Goal: Information Seeking & Learning: Learn about a topic

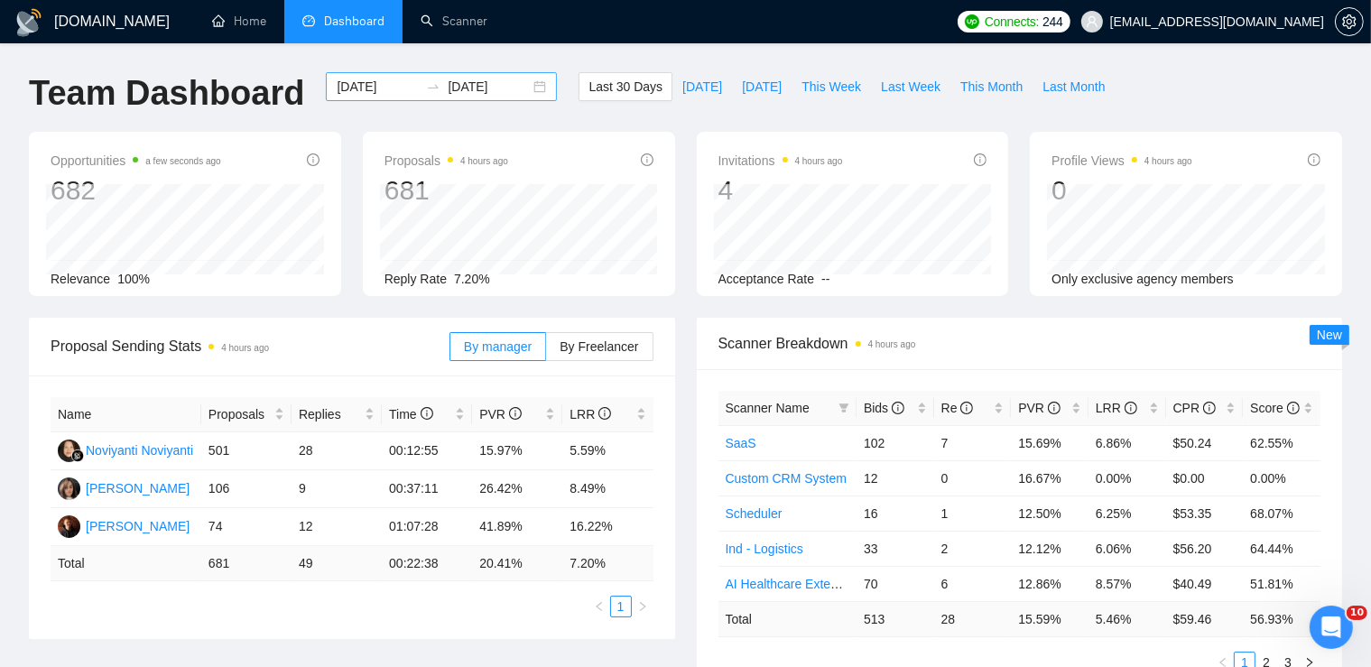
click at [525, 88] on div "[DATE] [DATE]" at bounding box center [441, 86] width 231 height 29
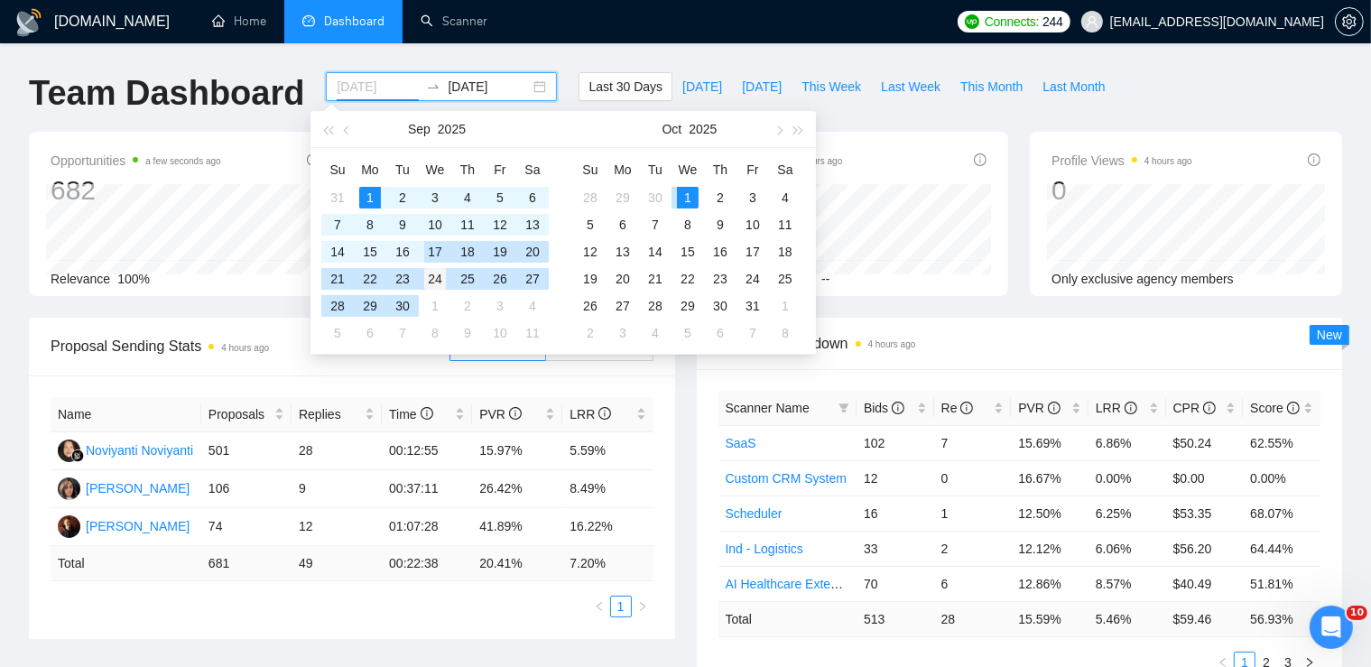
type input "[DATE]"
click at [439, 273] on div "24" at bounding box center [435, 279] width 22 height 22
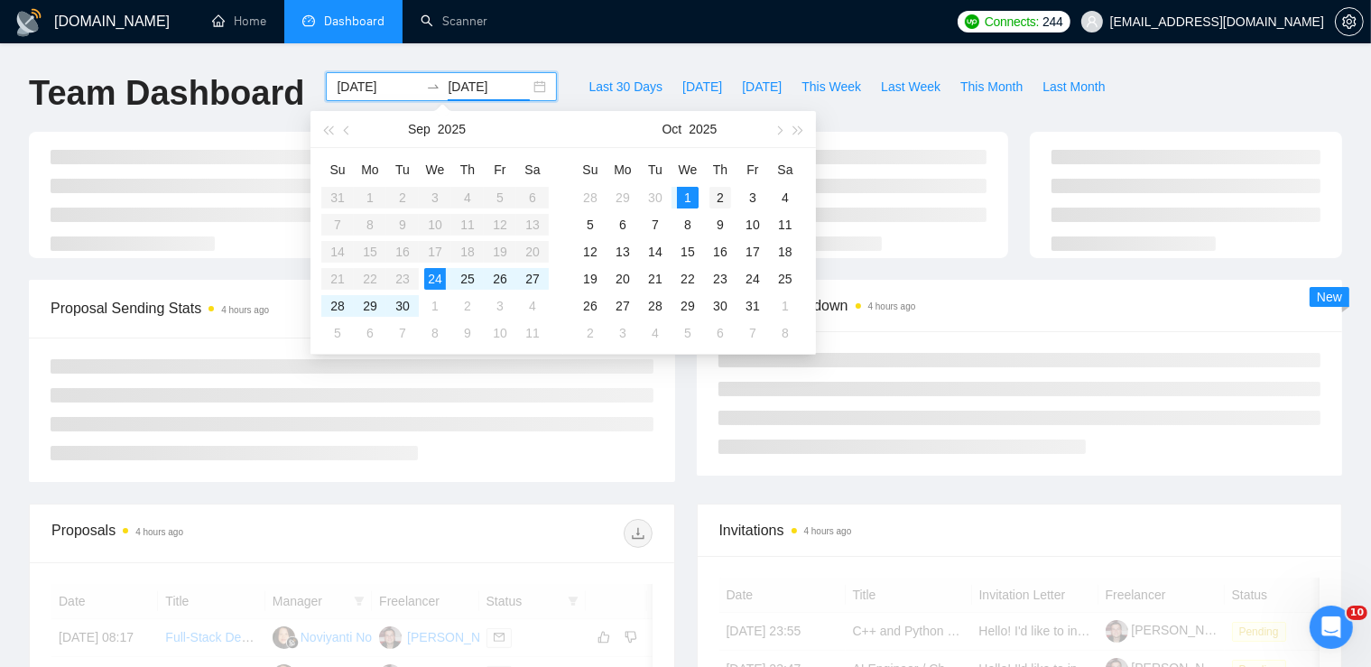
type input "[DATE]"
click at [712, 200] on div "2" at bounding box center [720, 198] width 22 height 22
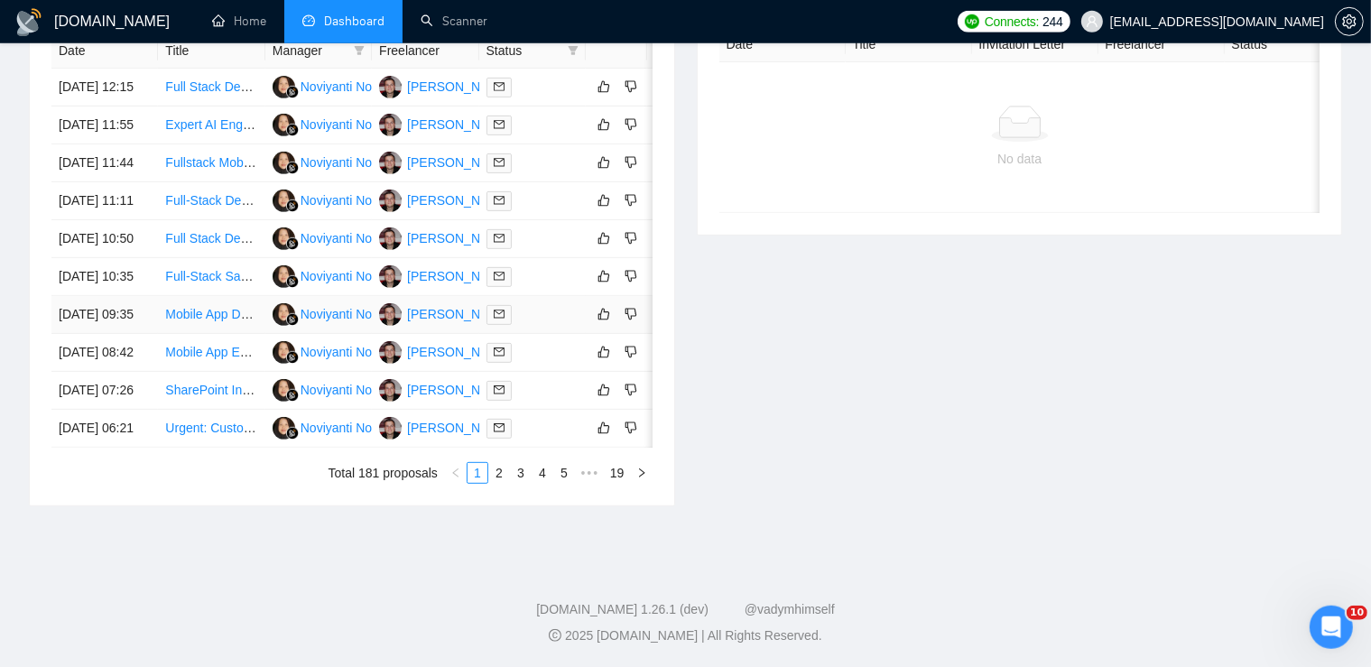
scroll to position [895, 0]
click at [504, 483] on link "2" at bounding box center [499, 473] width 20 height 20
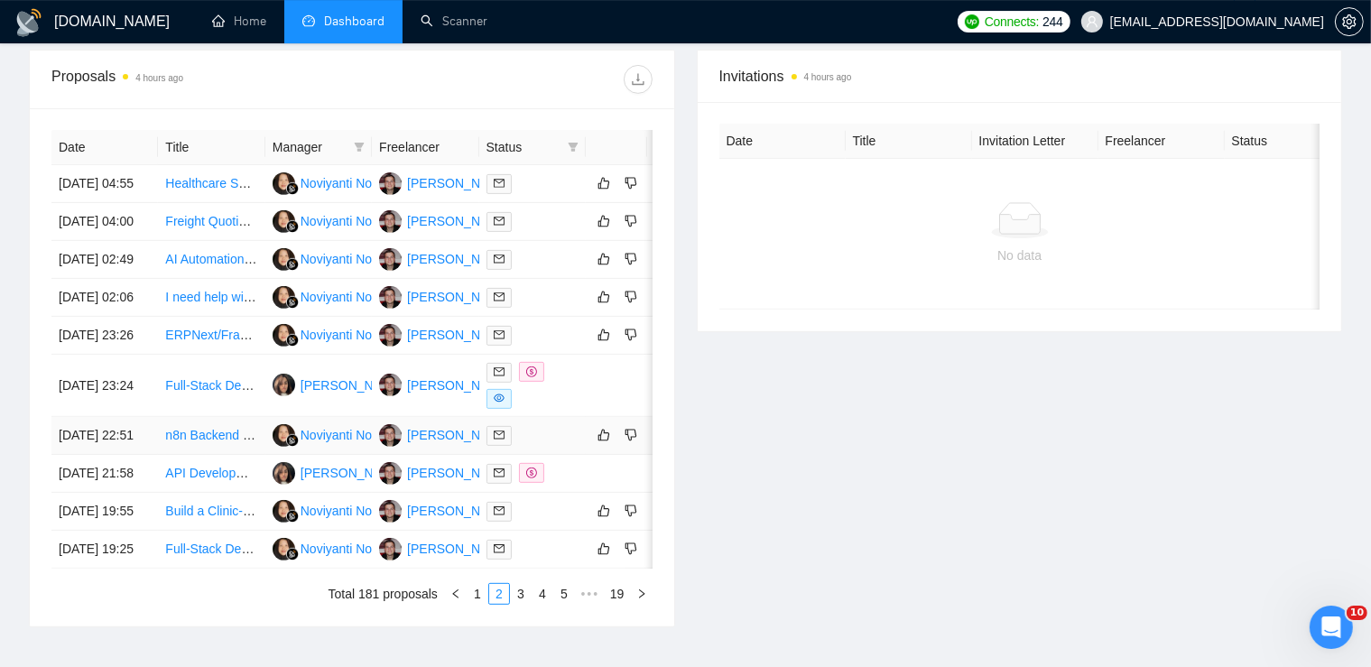
scroll to position [660, 0]
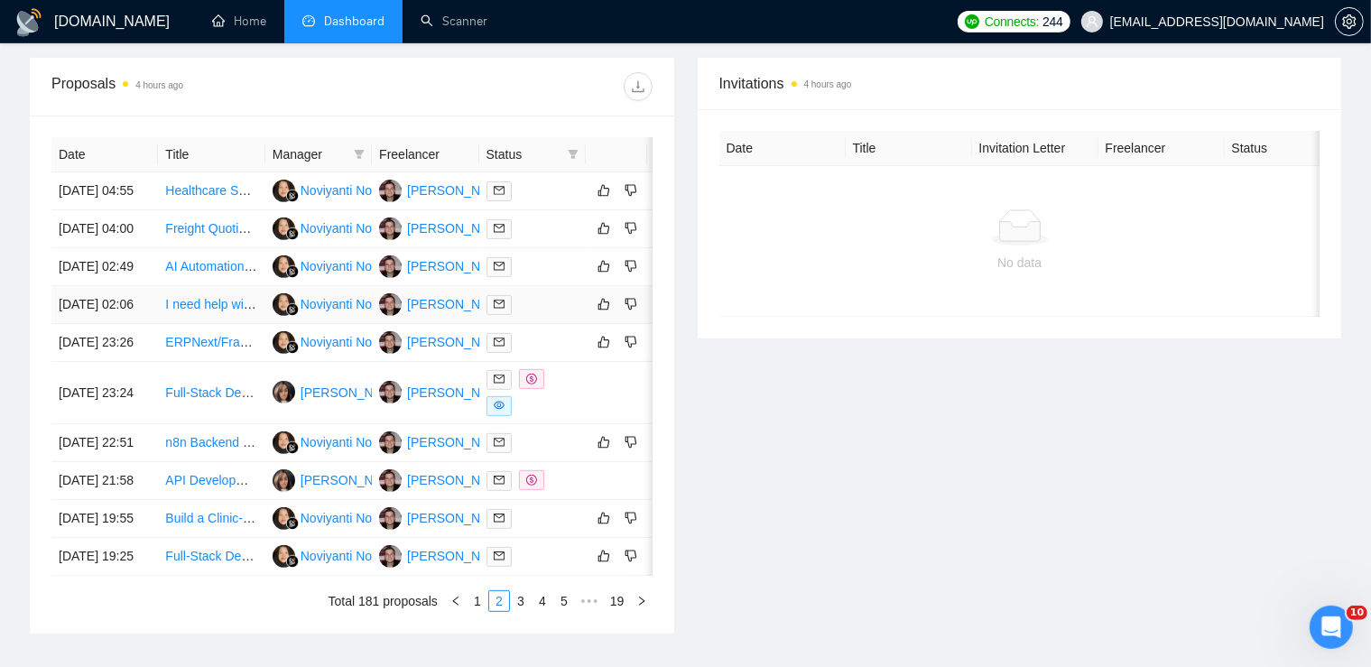
click at [178, 311] on link "I need help with an App" at bounding box center [231, 304] width 132 height 14
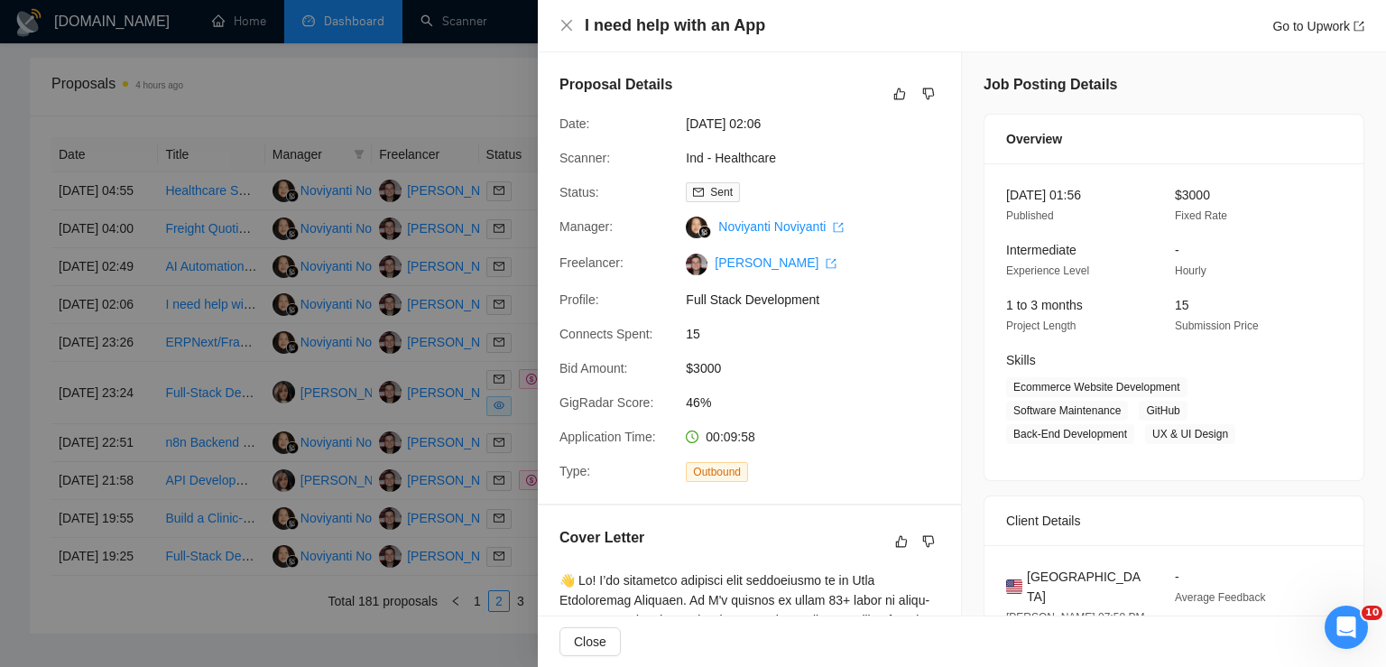
click at [231, 397] on div at bounding box center [693, 333] width 1386 height 667
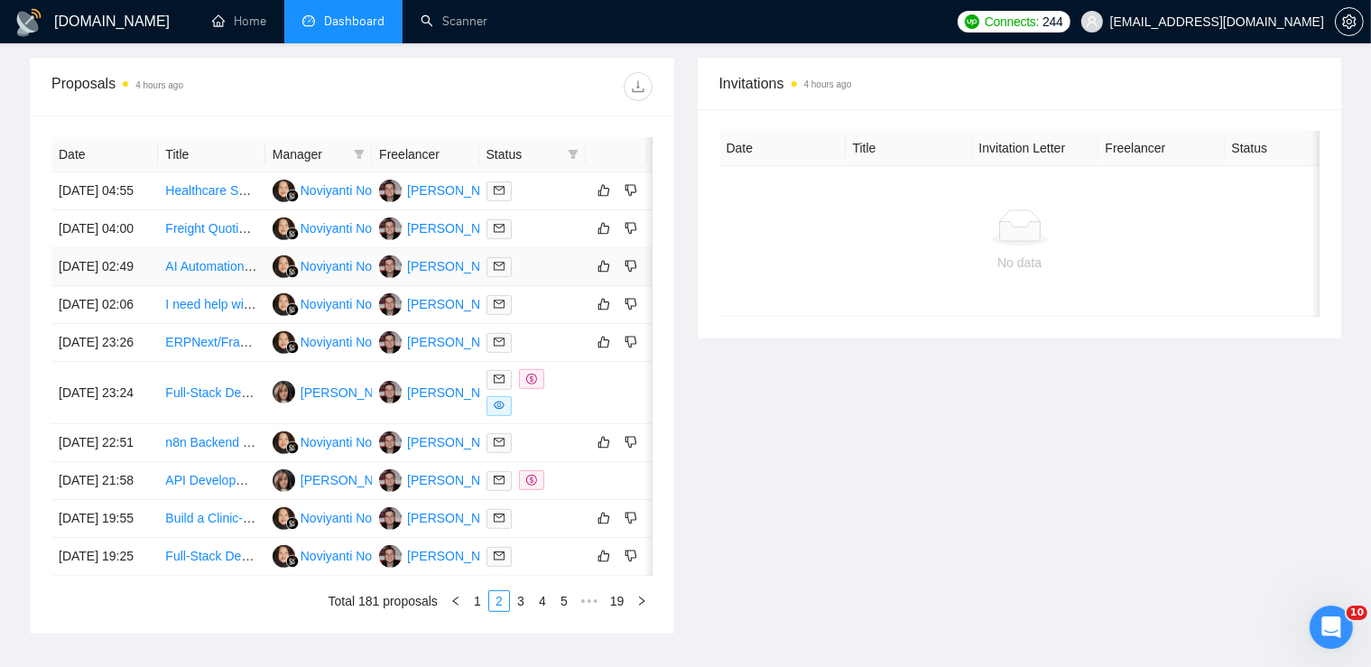
click at [200, 273] on link "AI Automation &amp; SaaS Developer (Prompt Engineering &#43; JSON &#43; API Int…" at bounding box center [435, 266] width 541 height 14
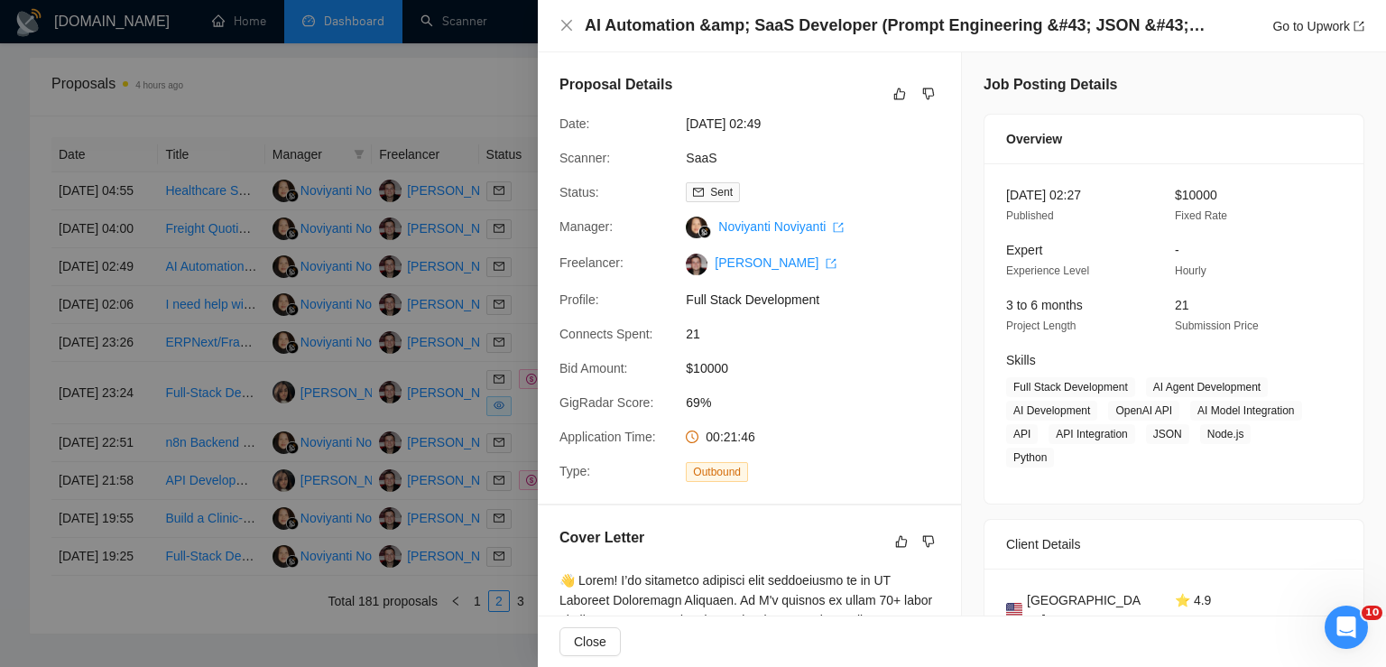
click at [200, 417] on div at bounding box center [693, 333] width 1386 height 667
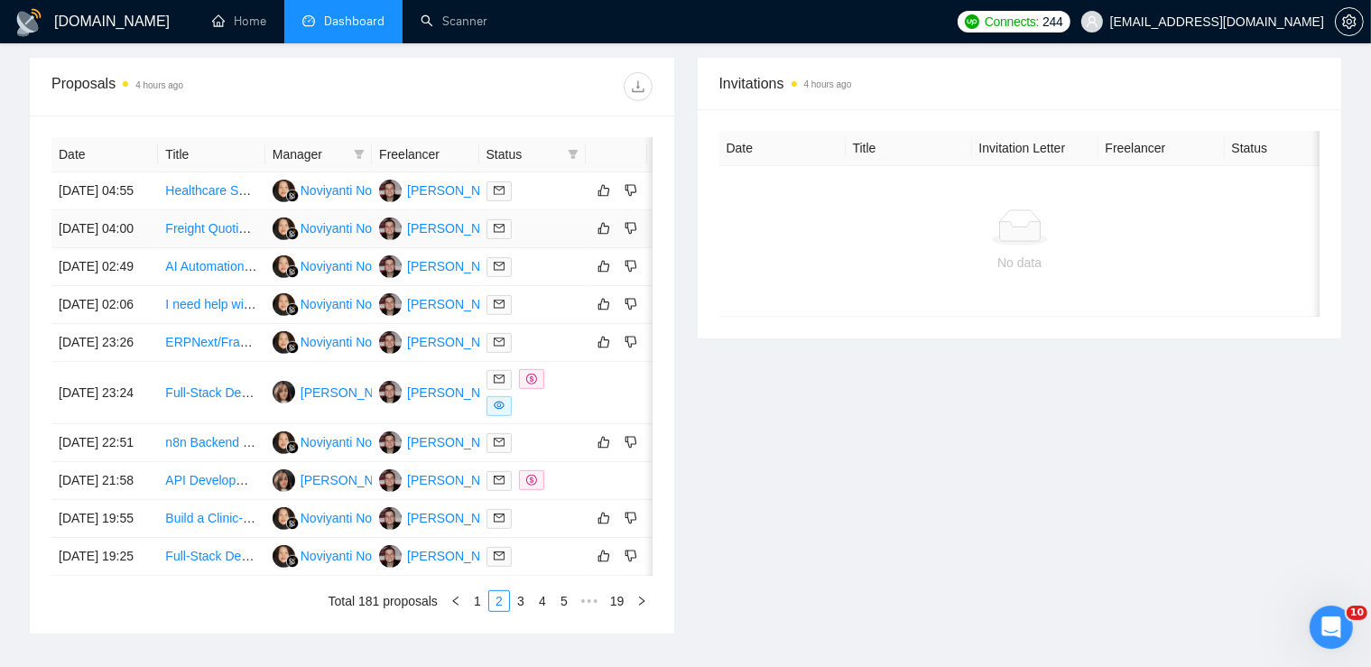
click at [199, 236] on link "Freight Quoting Platform Development with TQL API Integration" at bounding box center [343, 228] width 356 height 14
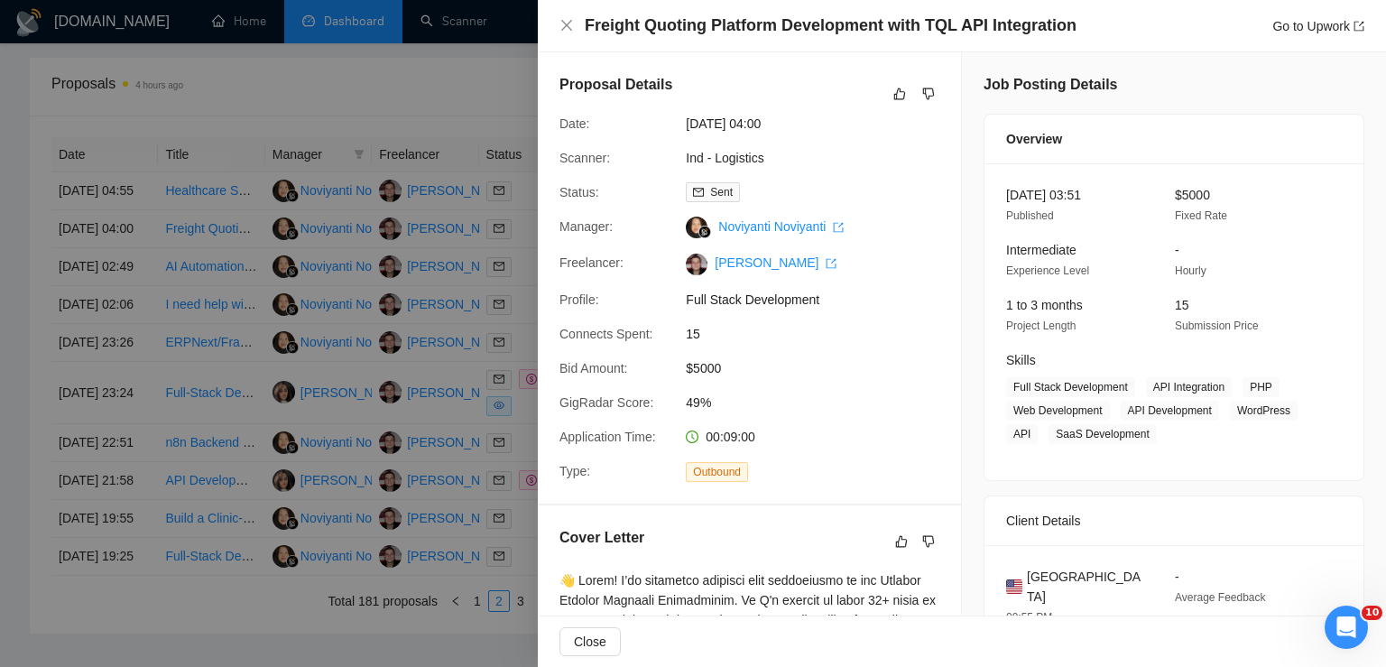
click at [334, 341] on div at bounding box center [693, 333] width 1386 height 667
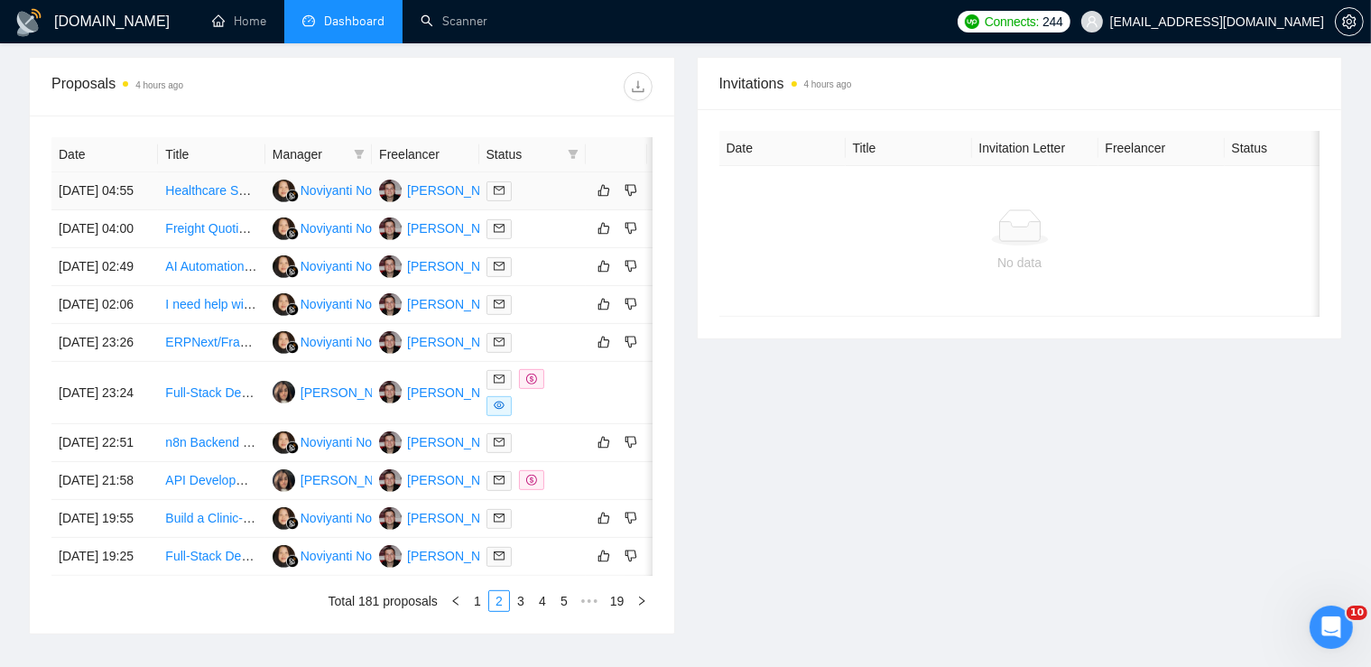
click at [187, 190] on link "Healthcare Service Marketplace App Development" at bounding box center [306, 190] width 282 height 14
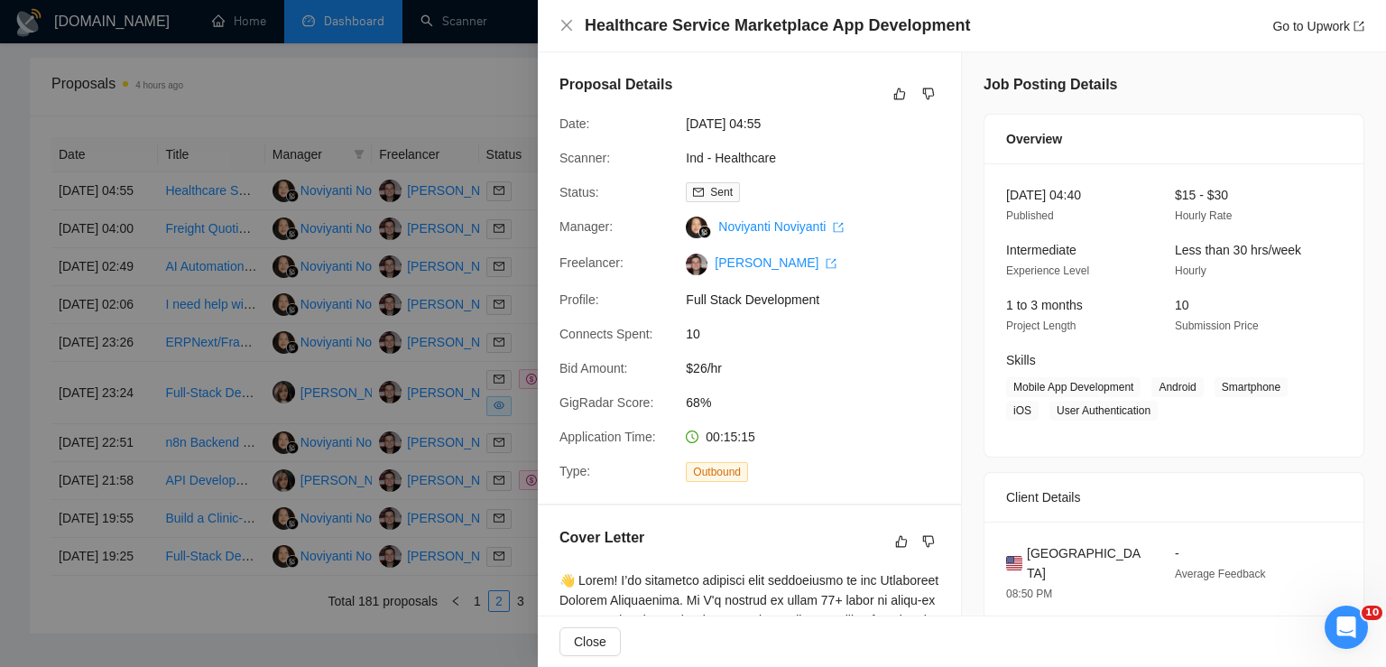
click at [224, 200] on div at bounding box center [693, 333] width 1386 height 667
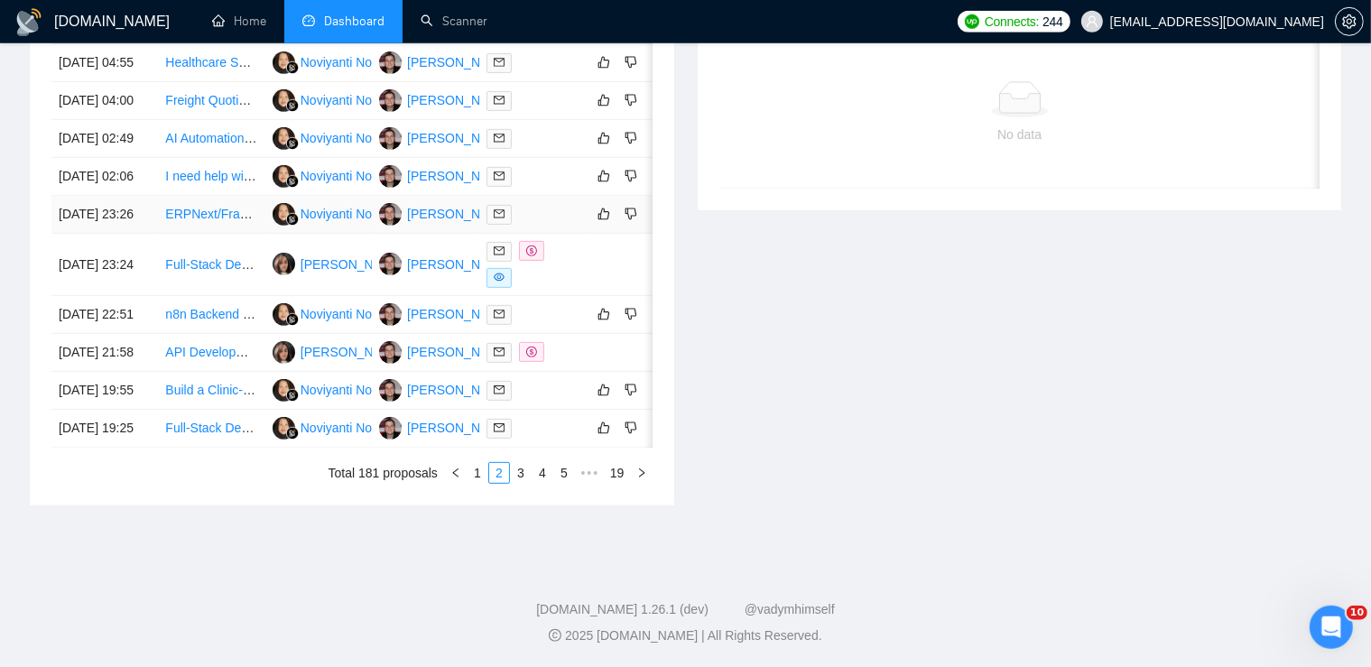
scroll to position [952, 0]
click at [479, 479] on link "1" at bounding box center [477, 473] width 20 height 20
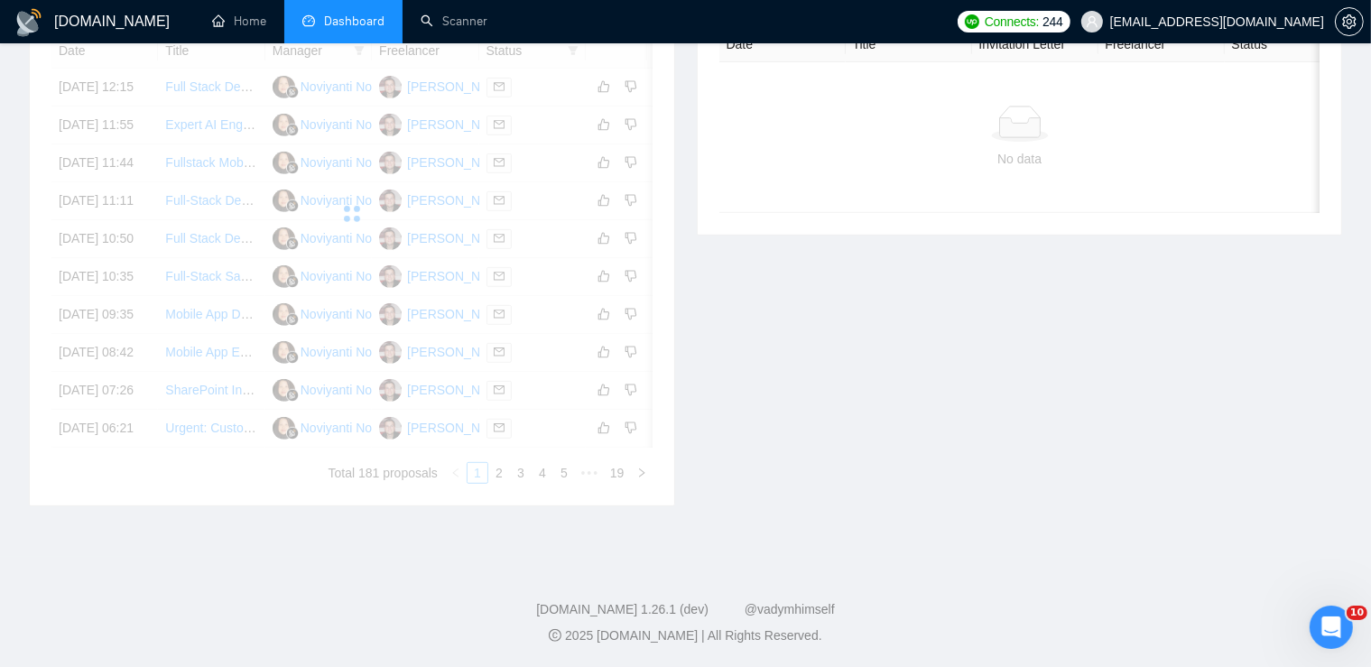
scroll to position [946, 0]
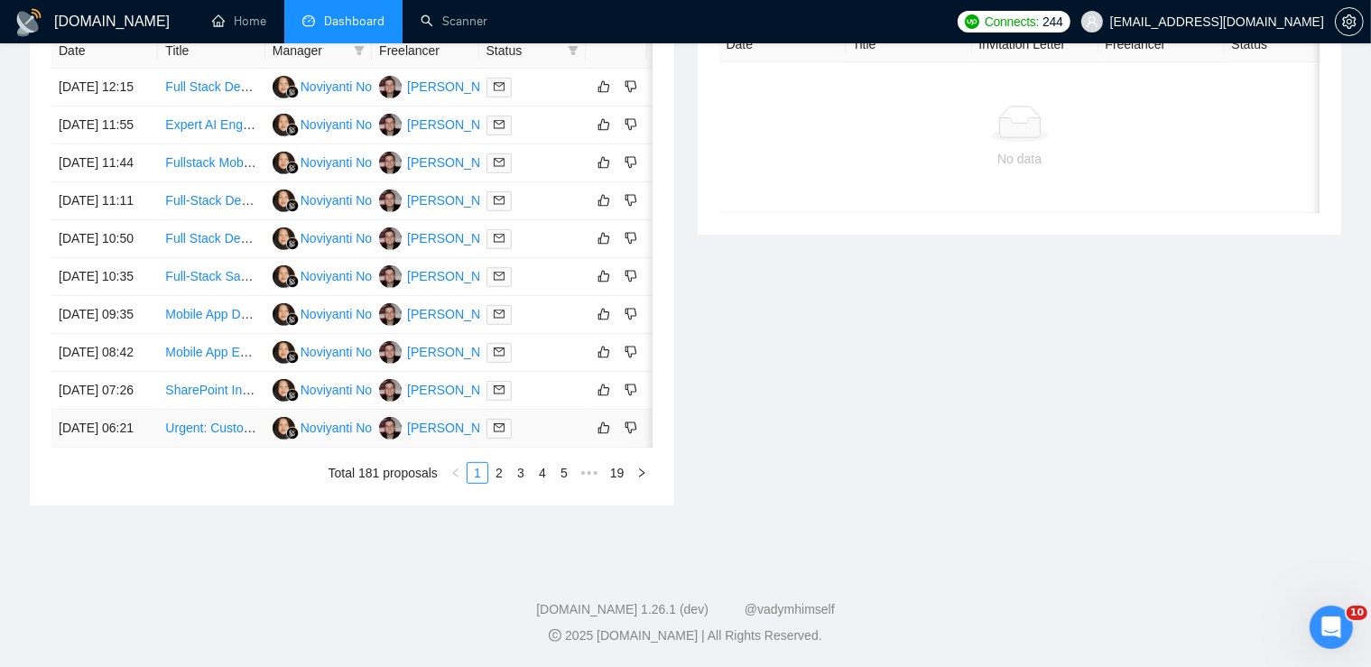
click at [205, 421] on link "Urgent: Custom LMS Development with React and Laravel" at bounding box center [329, 428] width 328 height 14
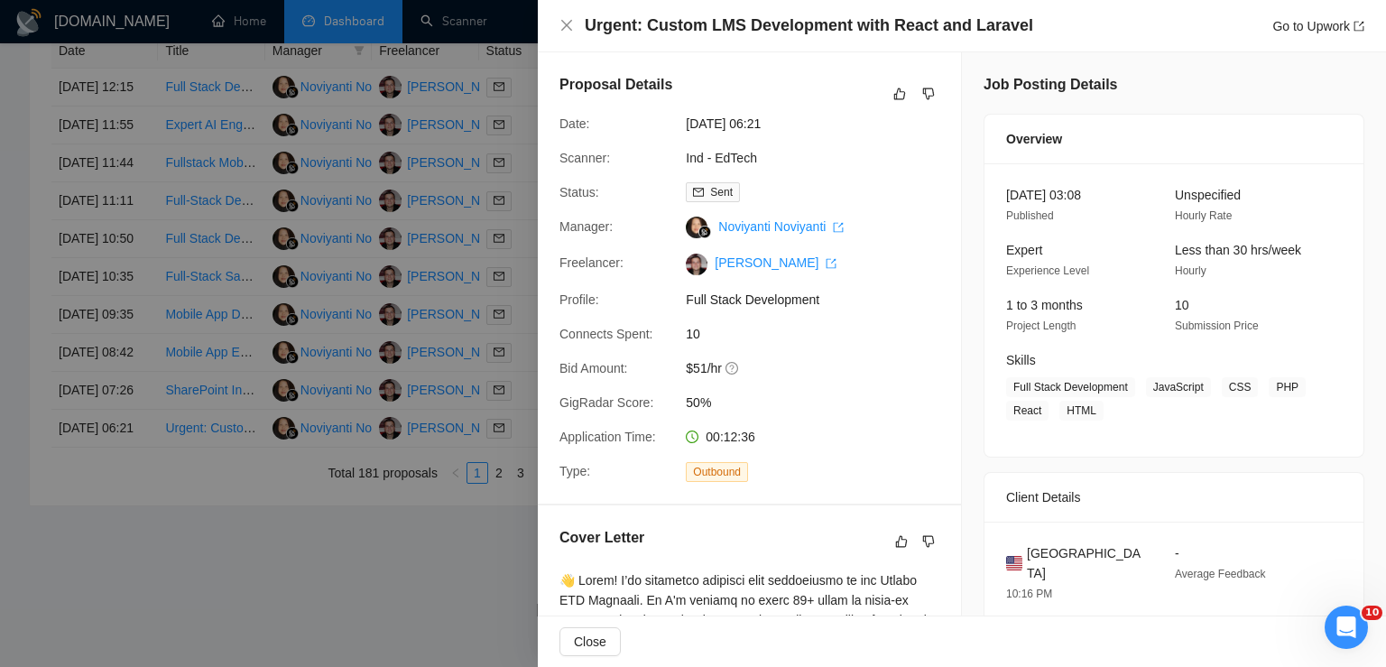
click at [179, 381] on div at bounding box center [693, 333] width 1386 height 667
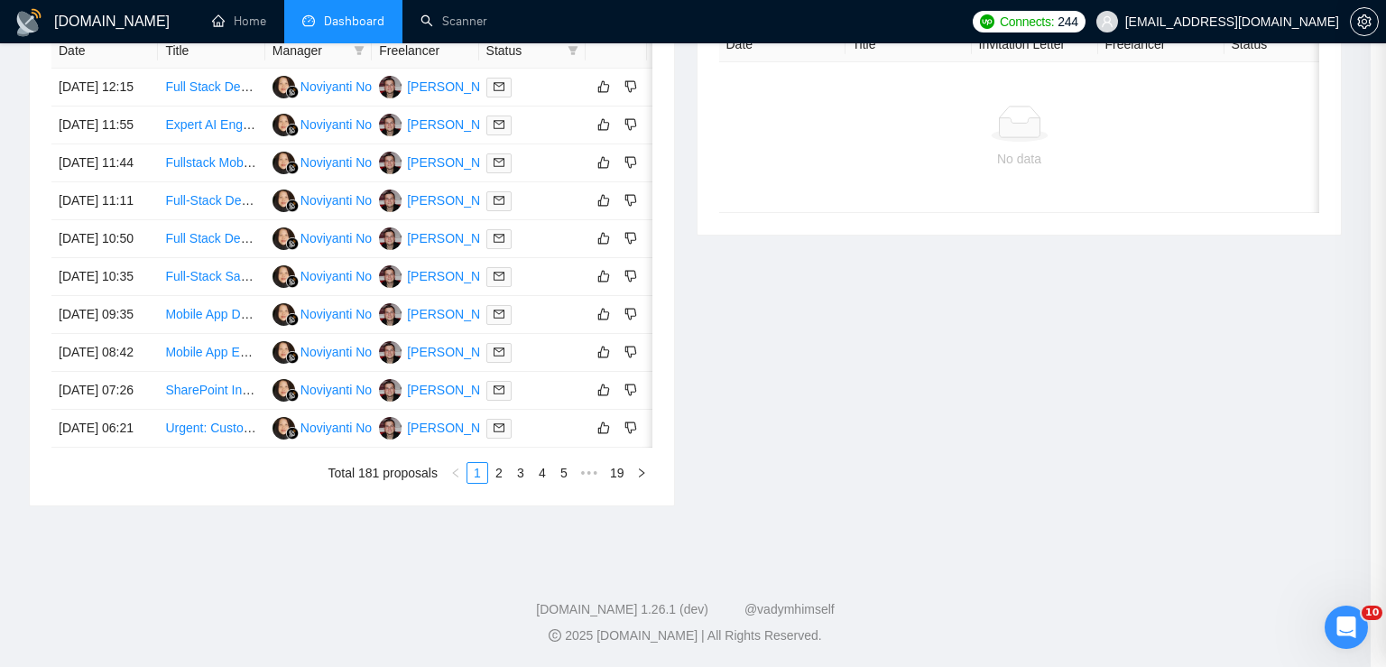
click at [179, 383] on link "SharePoint Inventory Management System Development" at bounding box center [324, 390] width 319 height 14
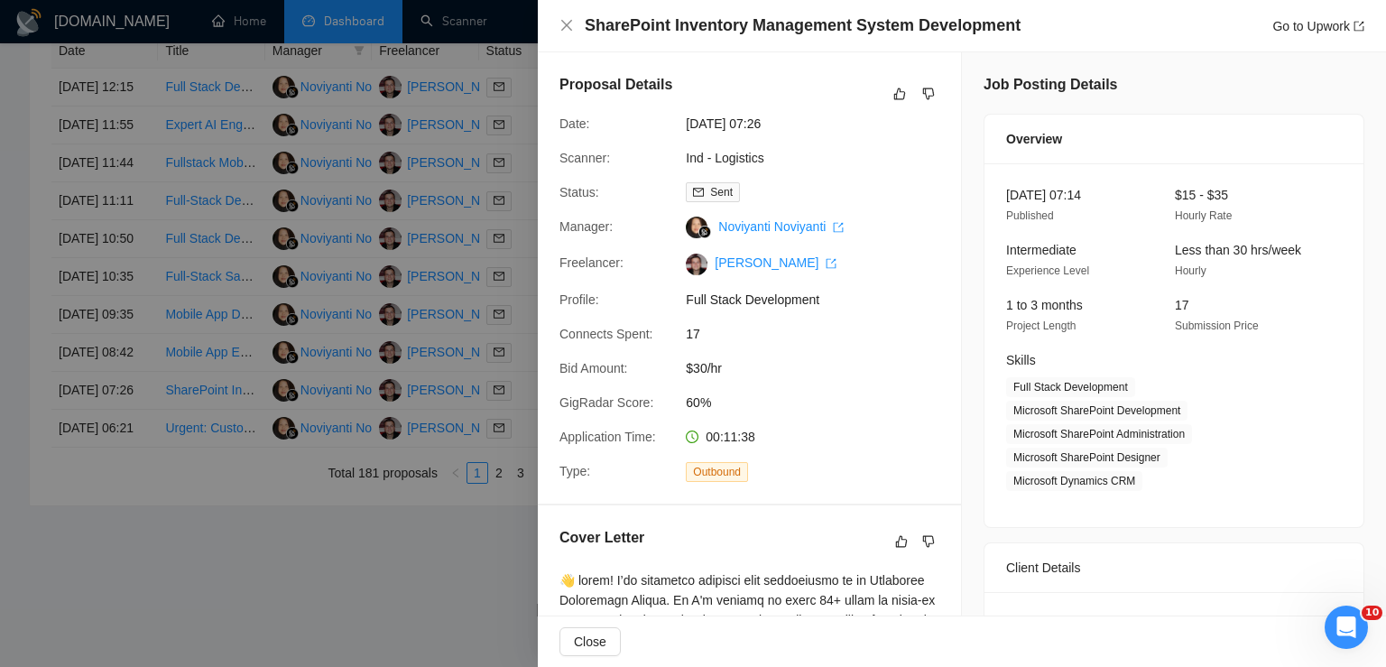
click at [190, 354] on div at bounding box center [693, 333] width 1386 height 667
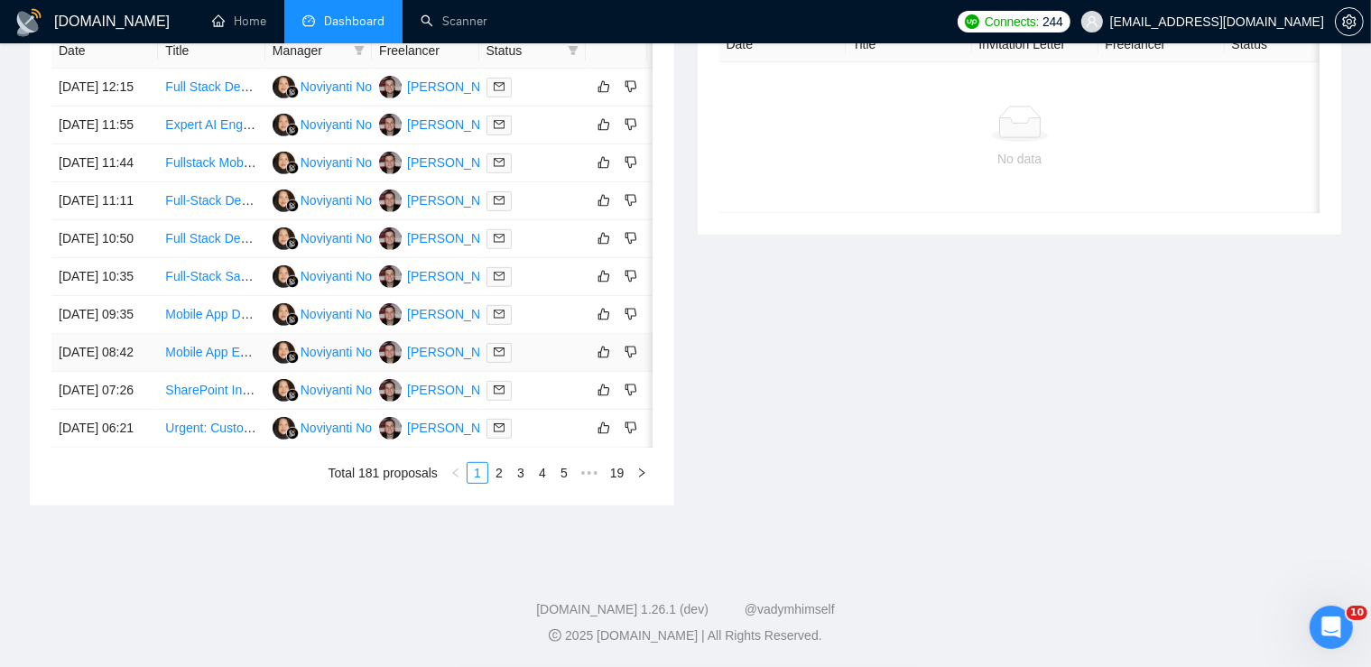
click at [191, 345] on link "Mobile App Engineer to Develop MVP (Health &amp; Wellness Platform)" at bounding box center [367, 352] width 404 height 14
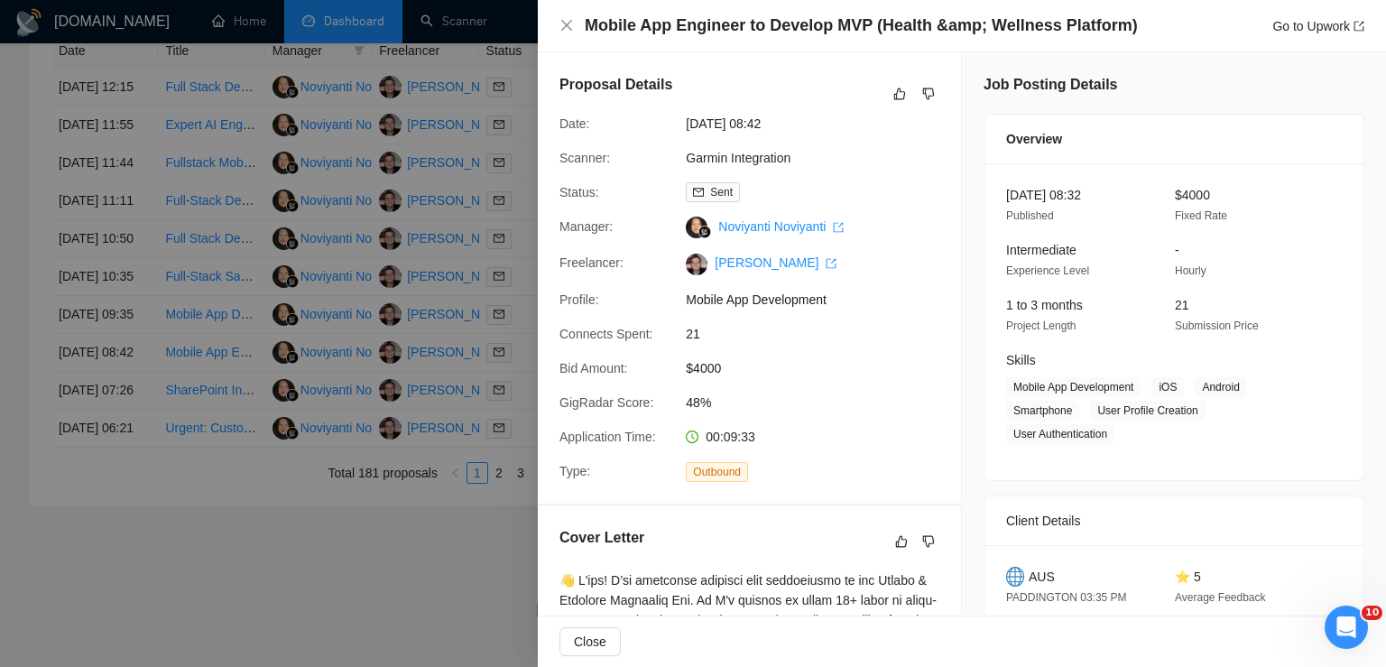
click at [216, 334] on div at bounding box center [693, 333] width 1386 height 667
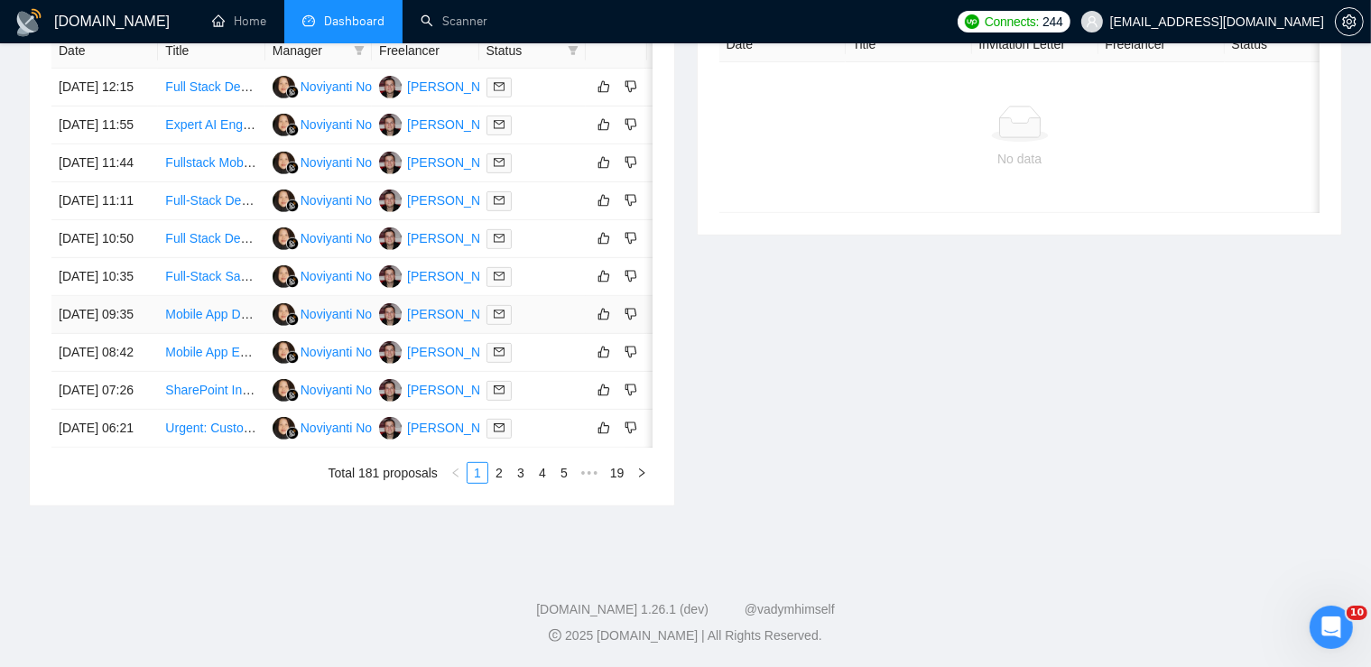
click at [196, 307] on link "Mobile App Developer Needed for Dance Tutorial App" at bounding box center [315, 314] width 300 height 14
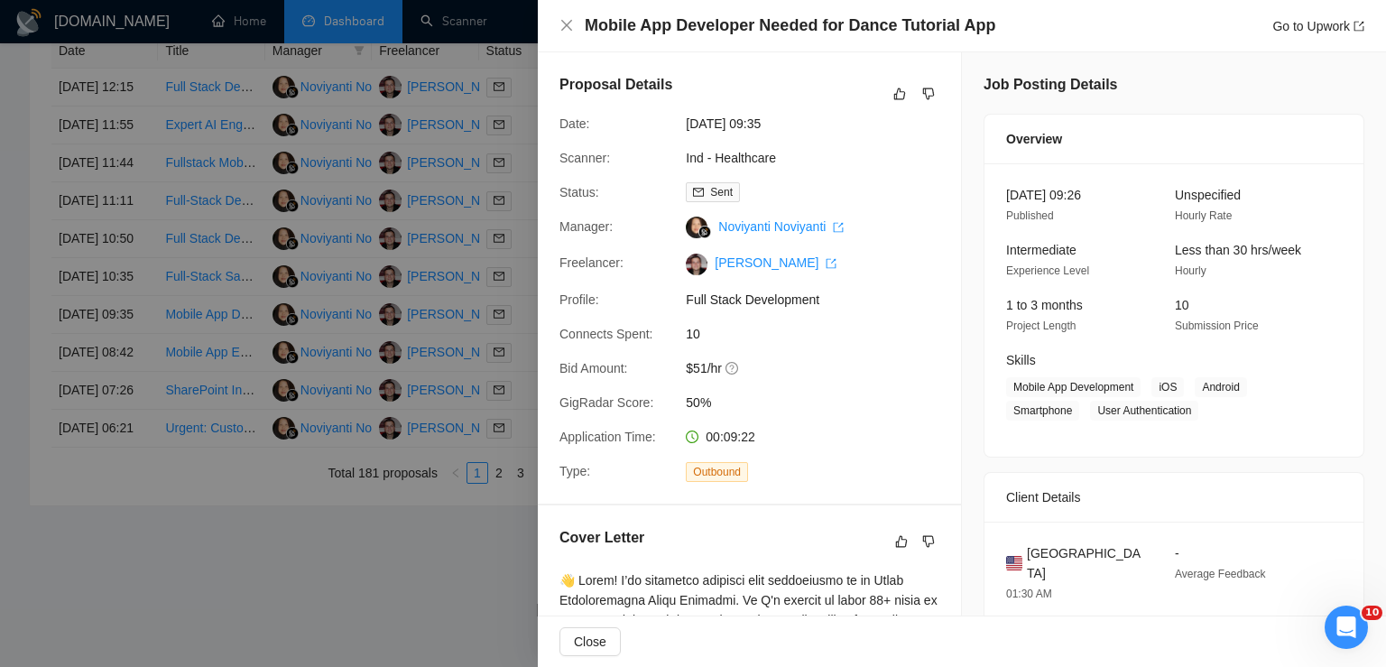
click at [204, 265] on div at bounding box center [693, 333] width 1386 height 667
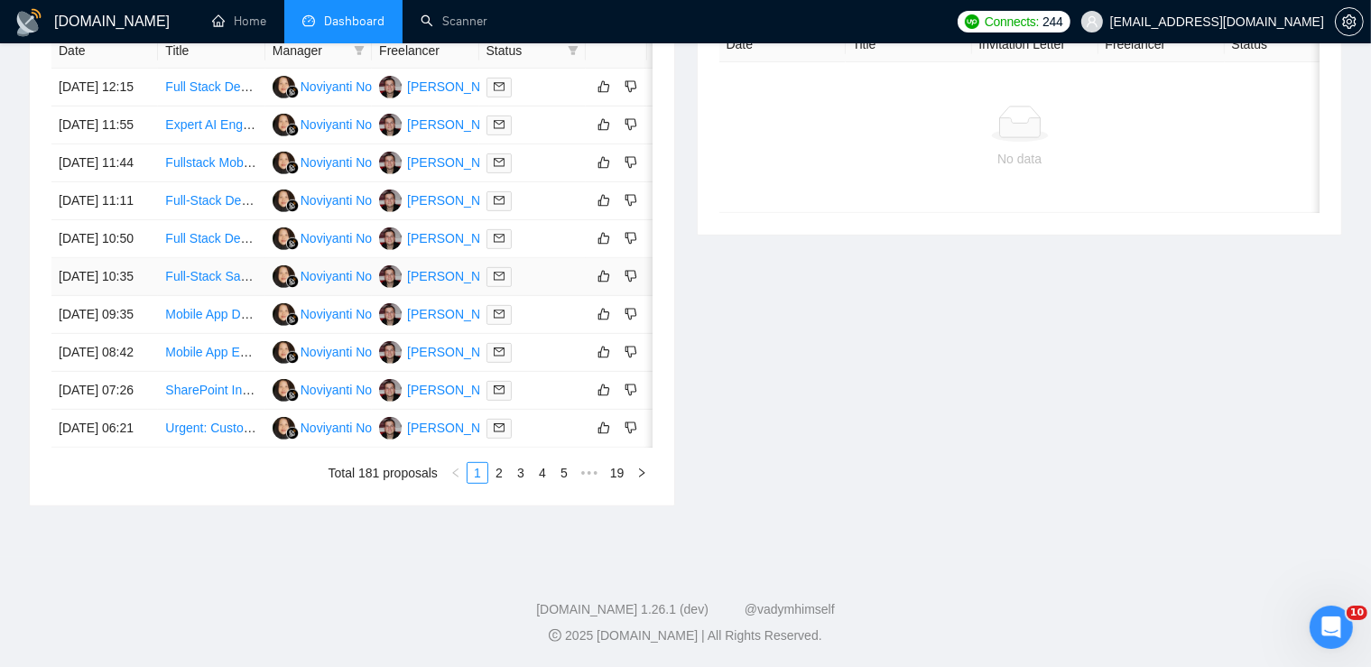
click at [197, 269] on link "Full-Stack SaaS Developer for AI-Powered Risk Management Platform" at bounding box center [362, 276] width 394 height 14
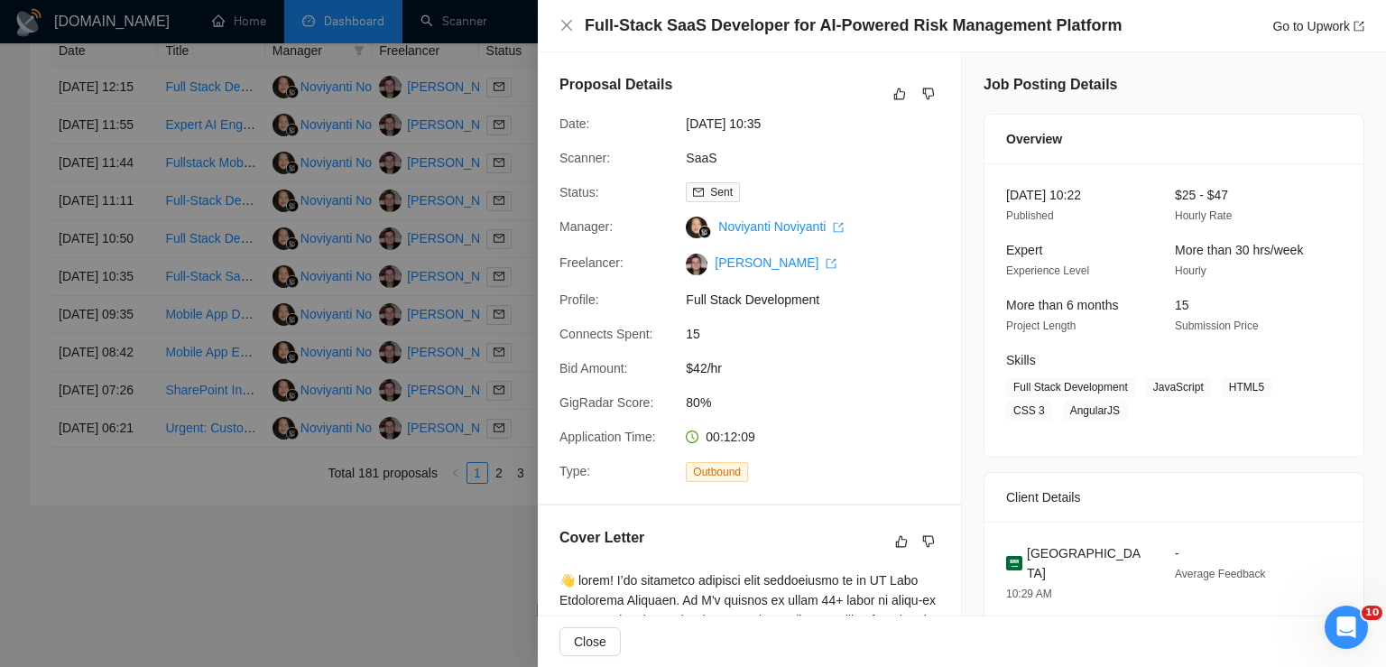
click at [229, 293] on div at bounding box center [693, 333] width 1386 height 667
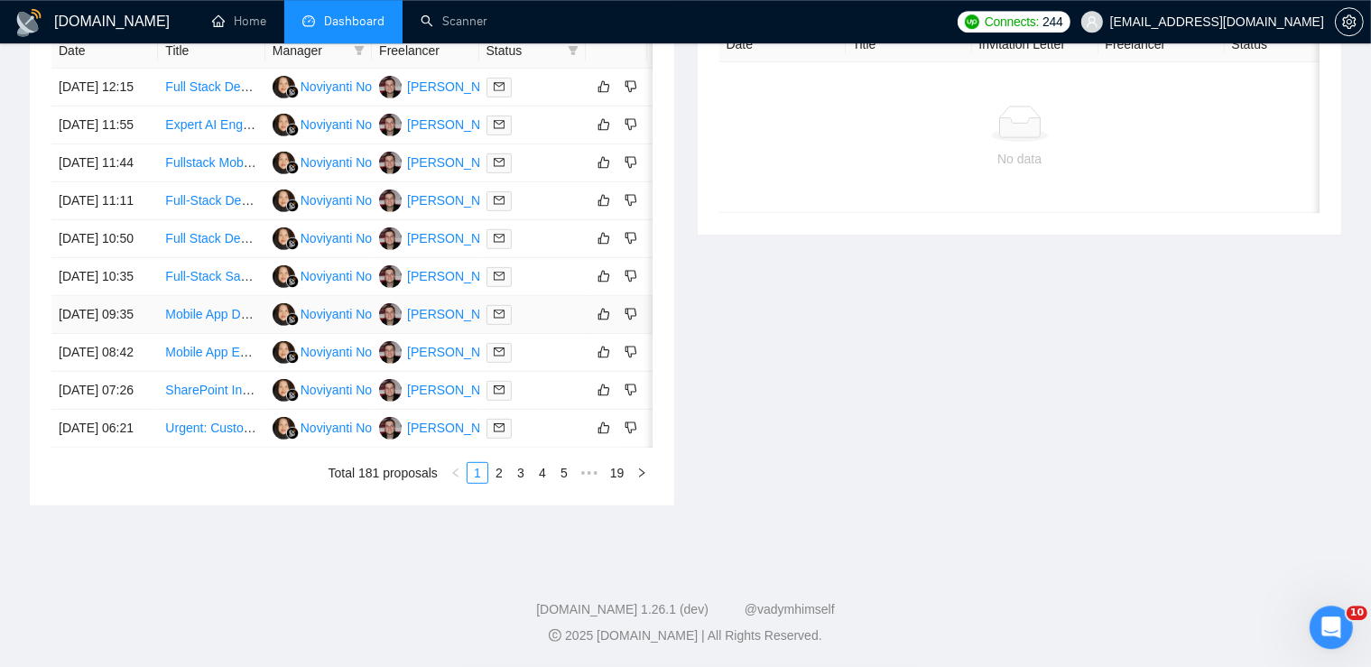
scroll to position [797, 0]
click at [205, 245] on link "Full Stack Developer Needed to Finalize n8n Workflow and Front-End UI for SaaS …" at bounding box center [407, 238] width 485 height 14
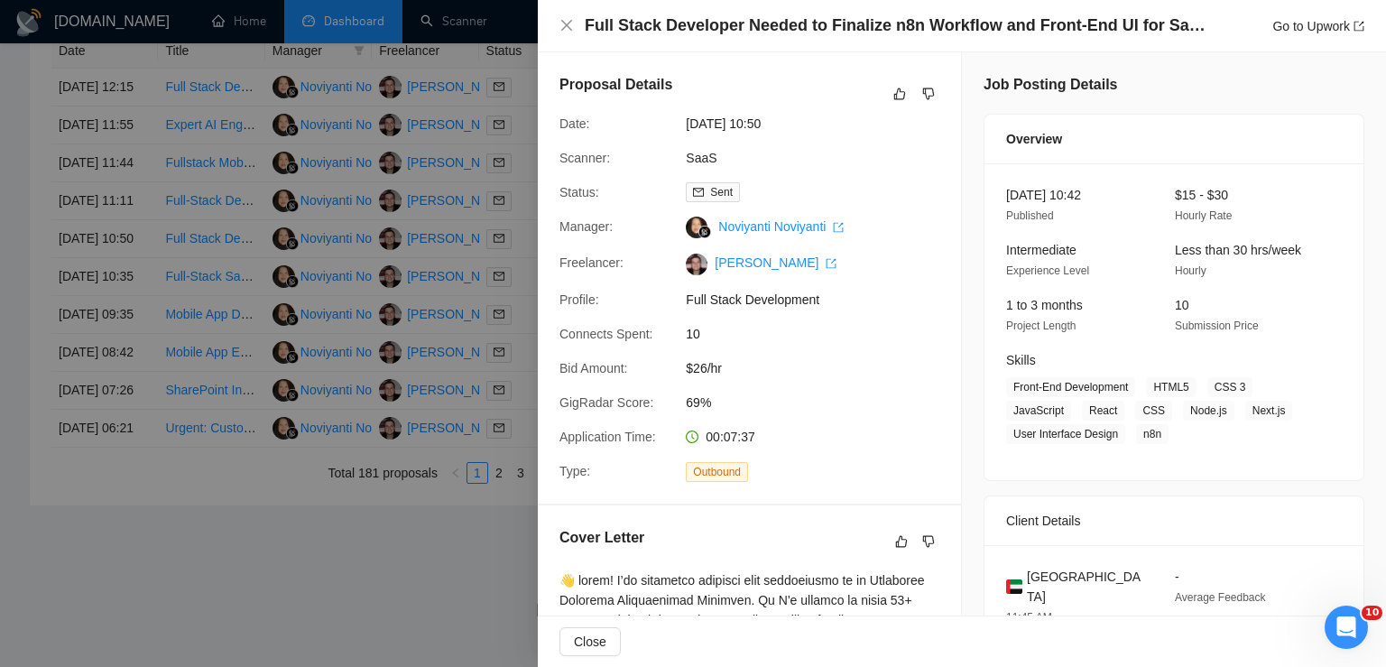
click at [274, 273] on div at bounding box center [693, 333] width 1386 height 667
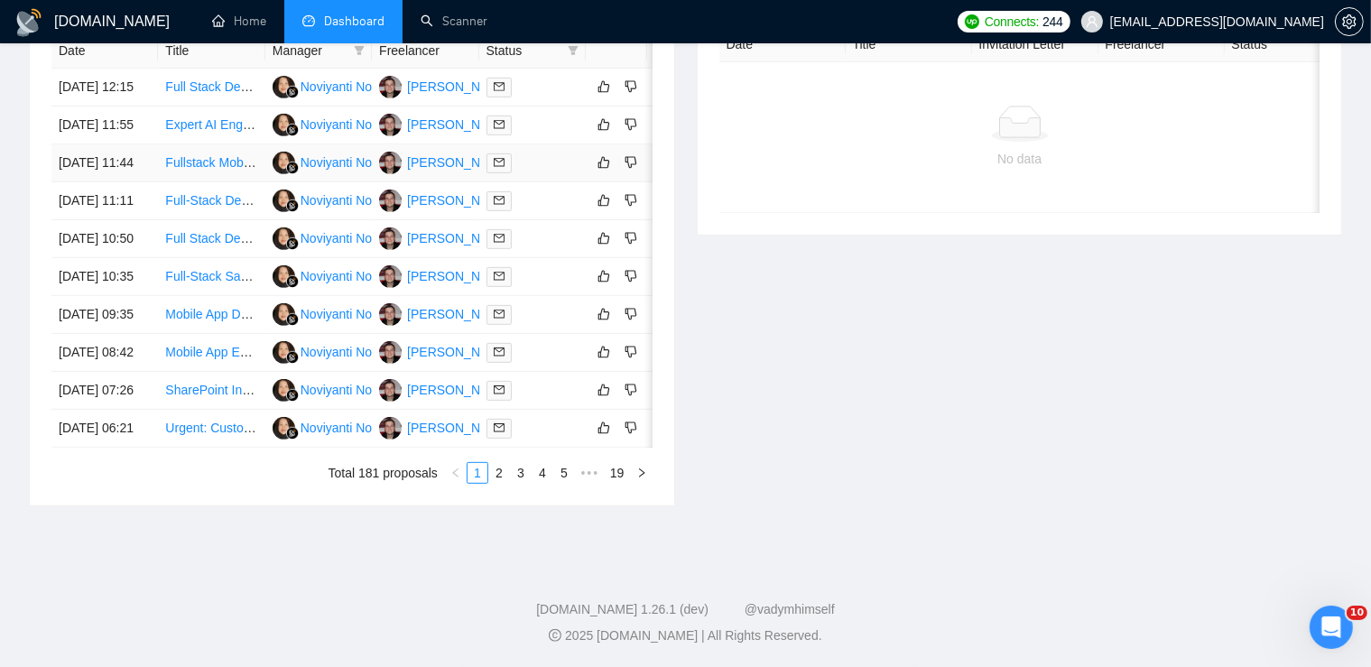
click at [199, 166] on link "Fullstack Mobile App Developer (React Native and Flutter)" at bounding box center [327, 162] width 325 height 14
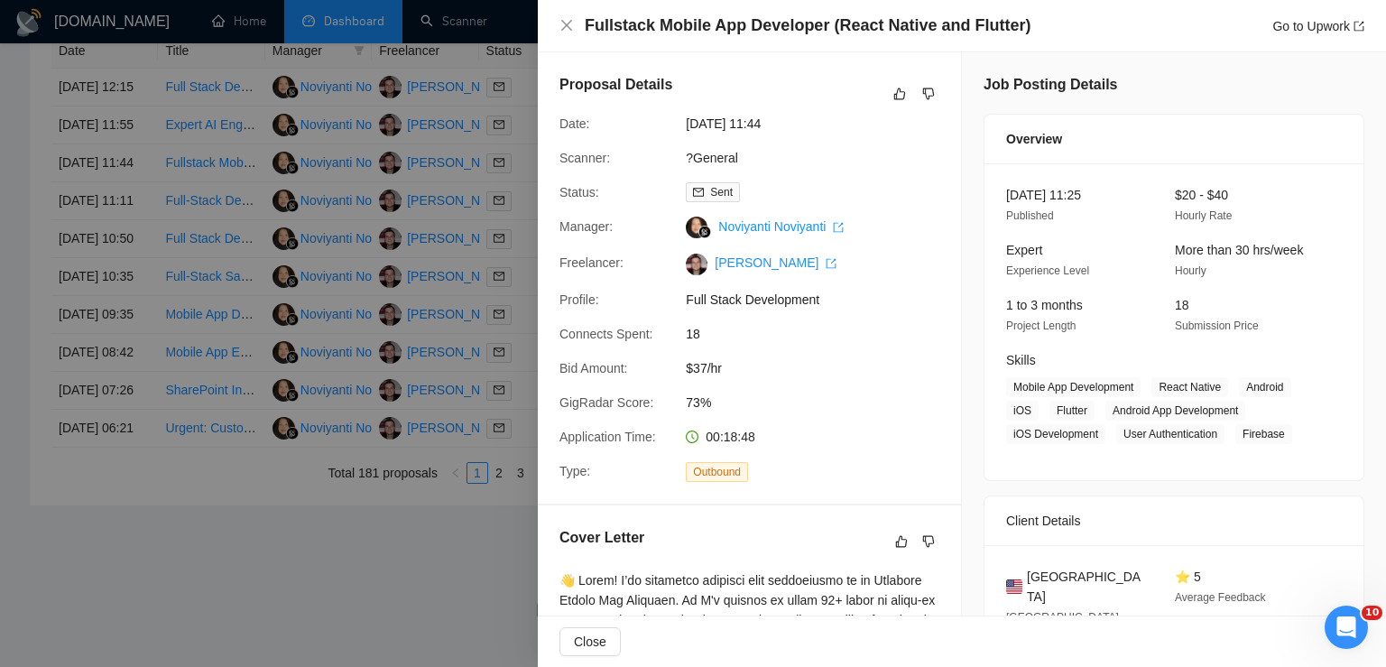
click at [244, 259] on div at bounding box center [693, 333] width 1386 height 667
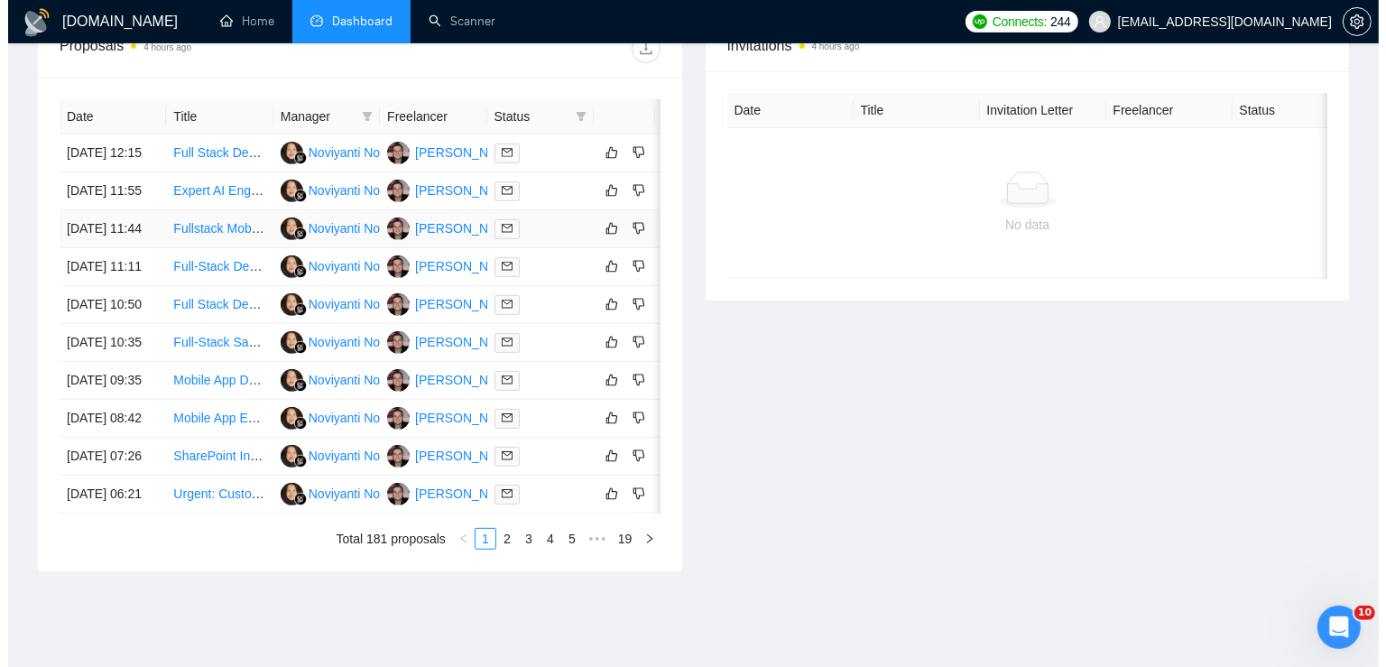
scroll to position [697, 0]
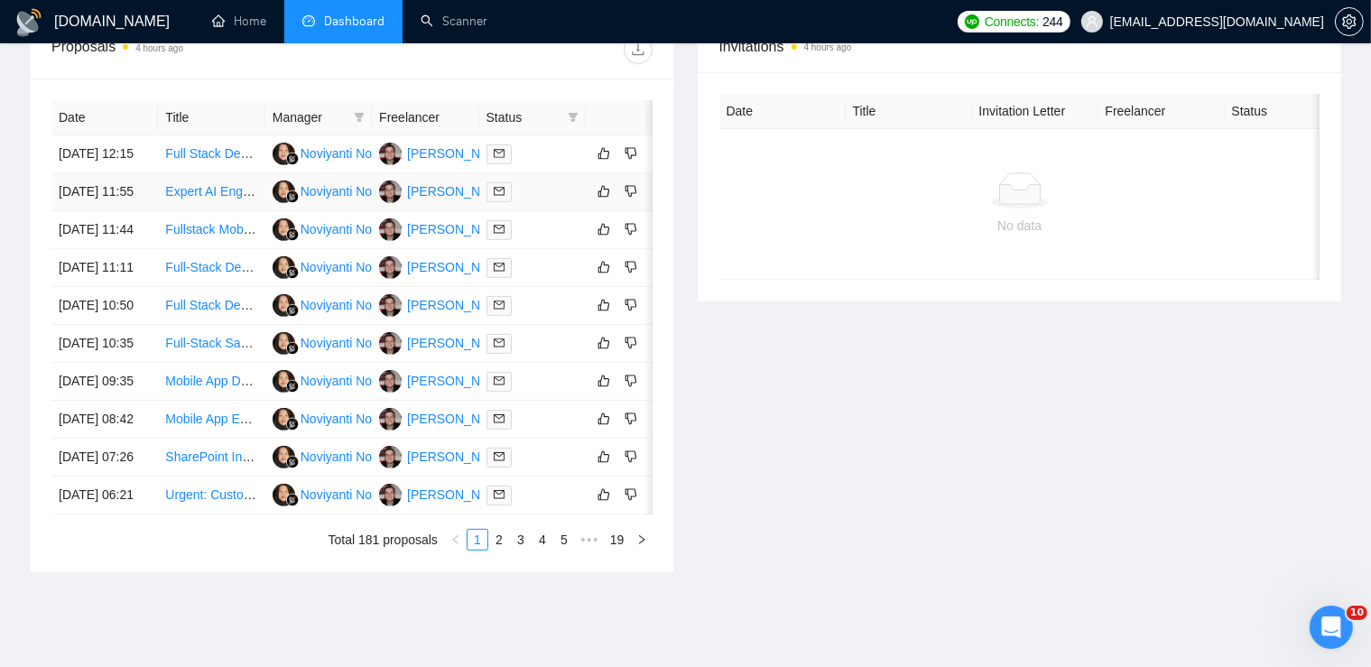
click at [211, 199] on link "Expert AI Engineer Needed for Health-Tech MVP Development" at bounding box center [340, 191] width 351 height 14
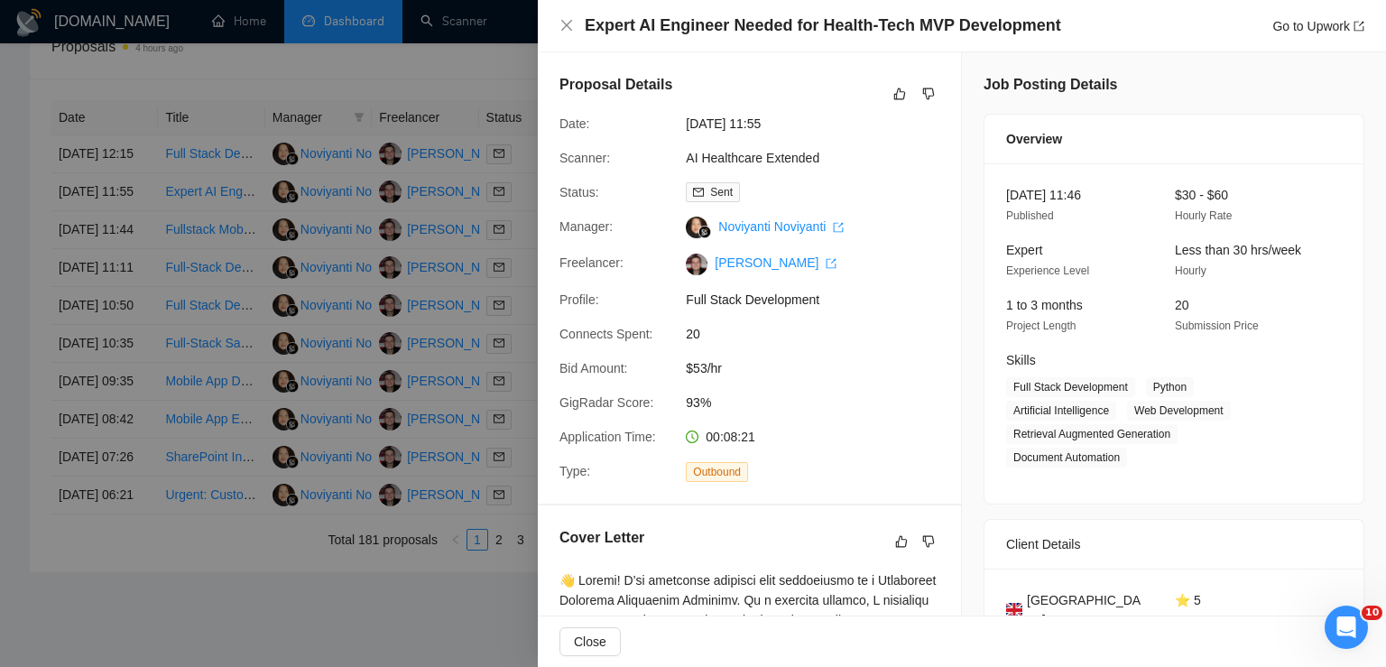
click at [263, 292] on div at bounding box center [693, 333] width 1386 height 667
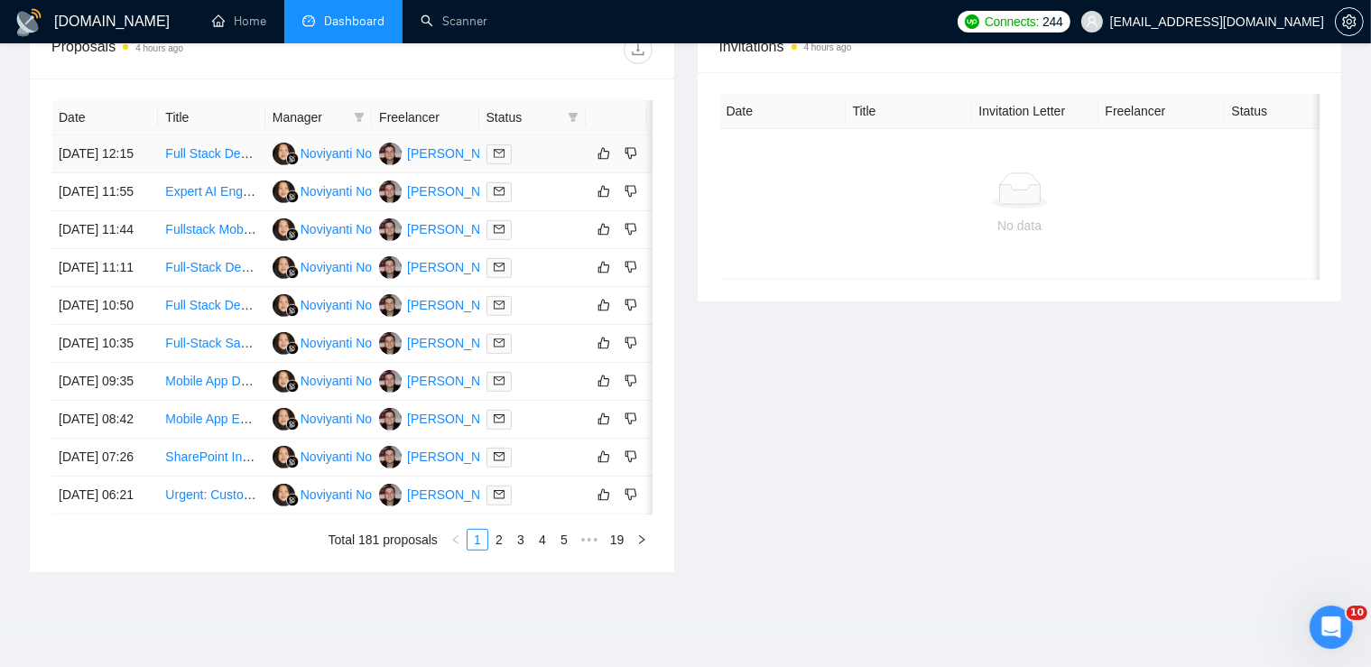
click at [201, 161] on link "Full Stack Developer for Camping Booking System" at bounding box center [306, 153] width 283 height 14
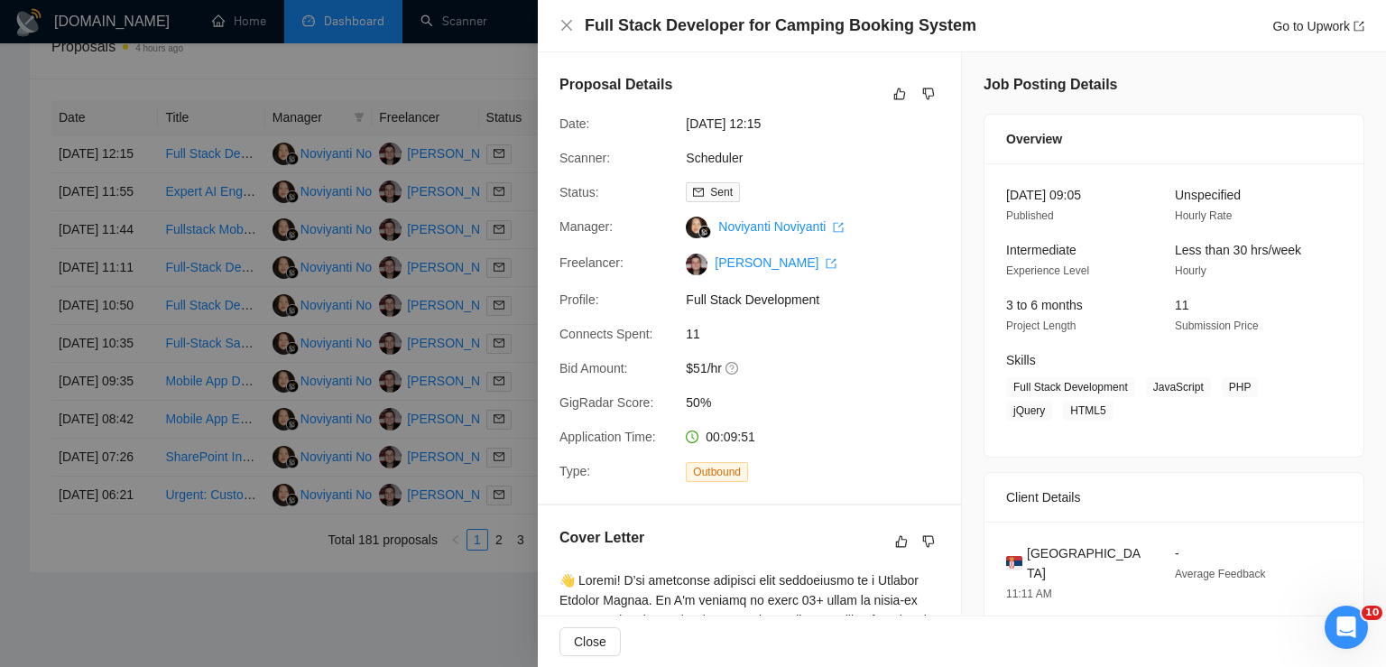
click at [212, 94] on div at bounding box center [693, 333] width 1386 height 667
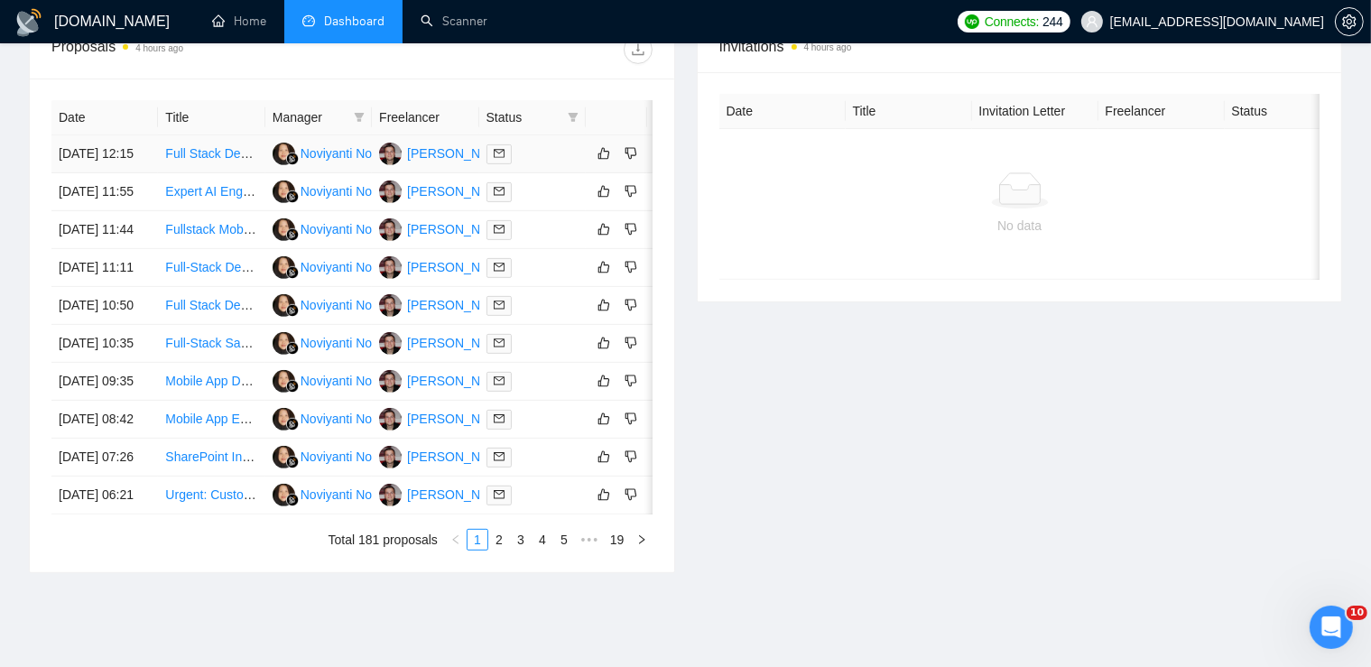
click at [219, 157] on link "Full Stack Developer for Camping Booking System" at bounding box center [306, 153] width 283 height 14
